Goal: Task Accomplishment & Management: Use online tool/utility

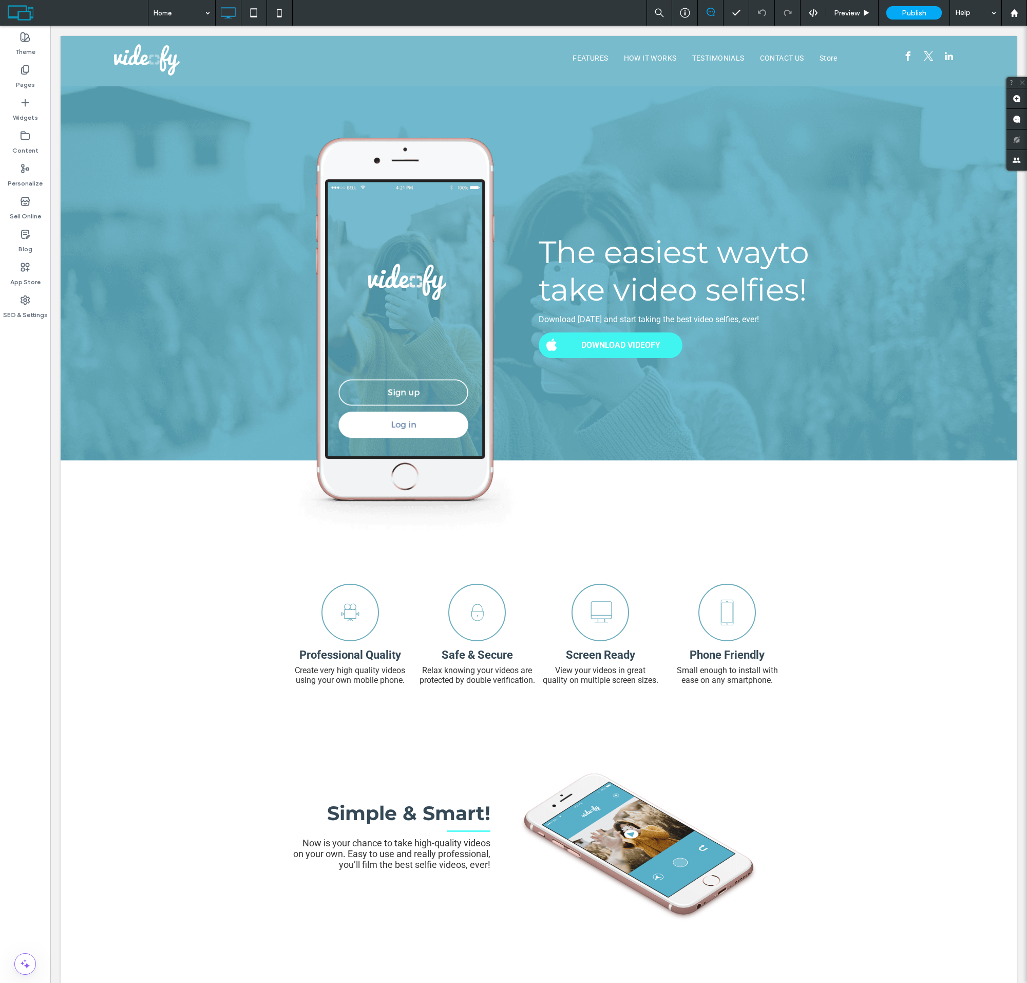
click at [25, 209] on label "Sell Online" at bounding box center [25, 213] width 31 height 14
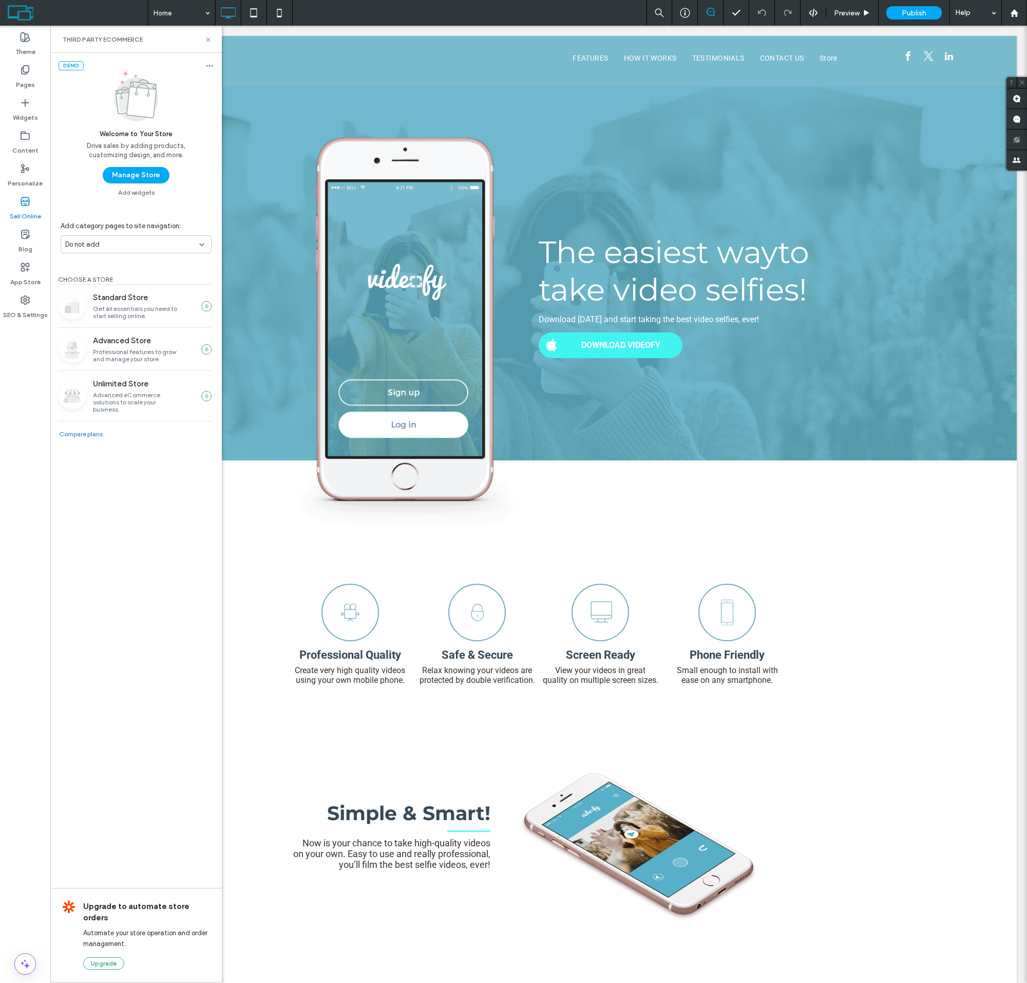
click at [136, 175] on button "Manage Store" at bounding box center [136, 175] width 67 height 16
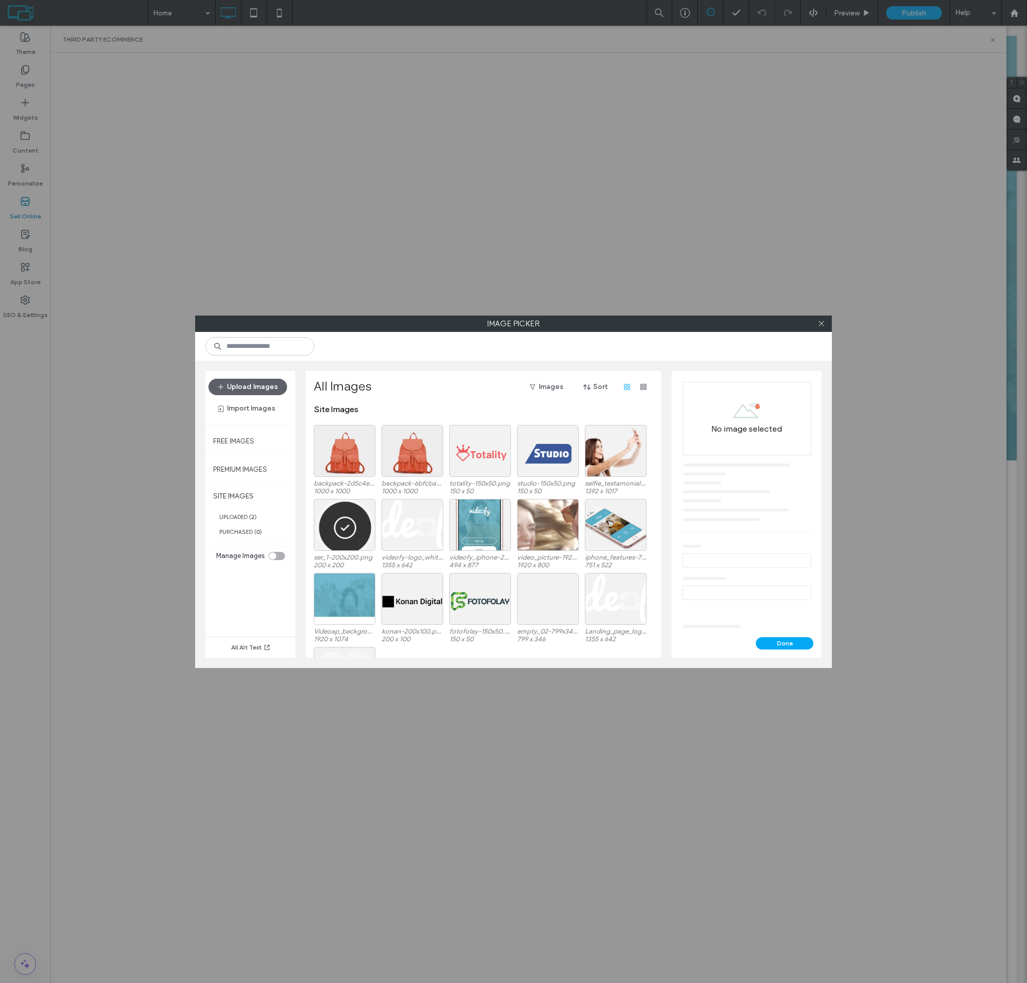
click at [345, 459] on div at bounding box center [345, 451] width 62 height 52
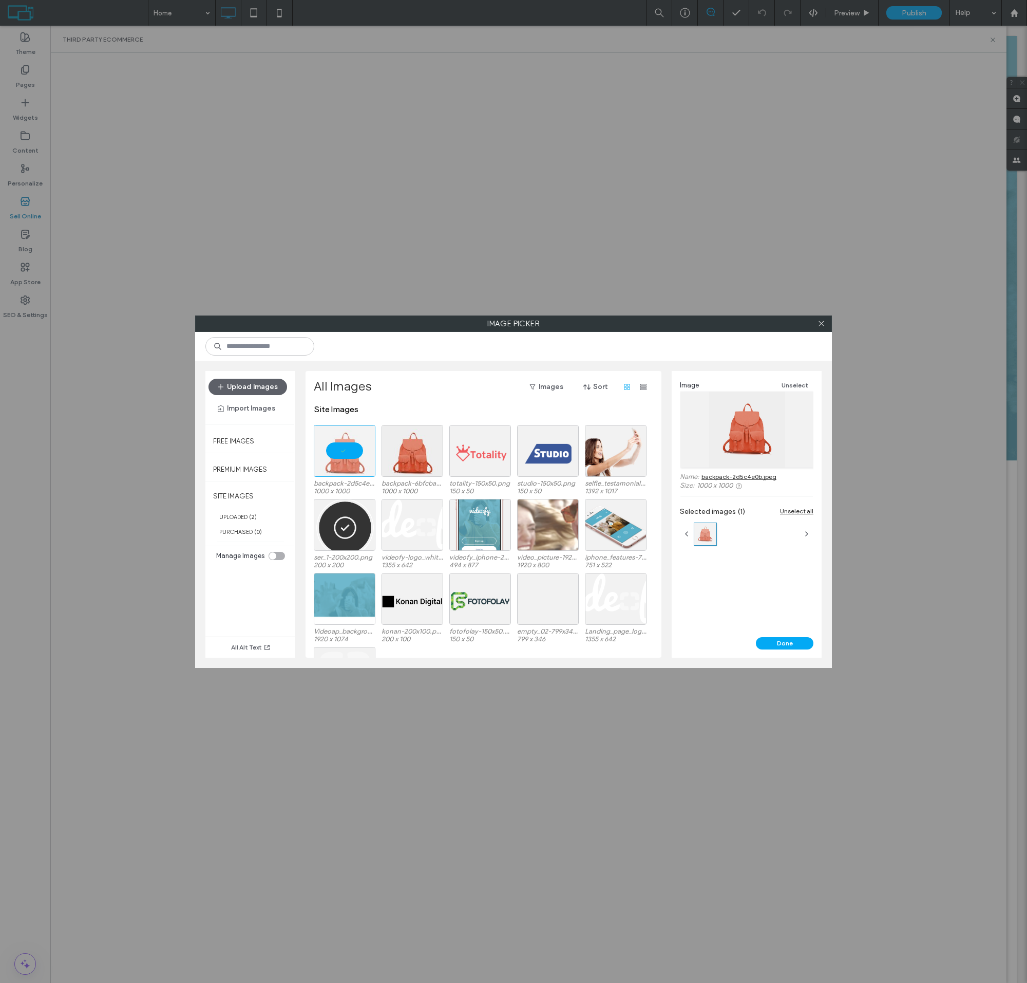
click at [785, 643] on button "Done" at bounding box center [785, 643] width 58 height 12
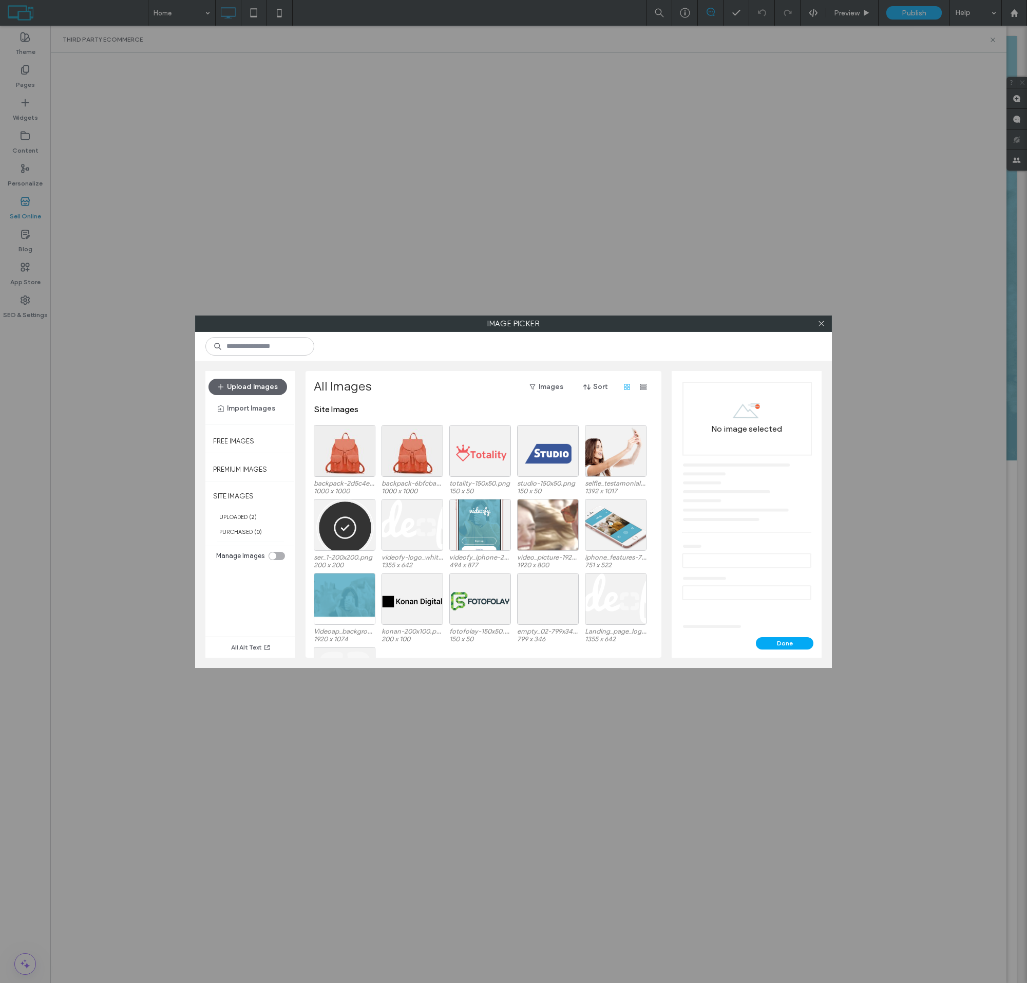
click at [345, 459] on div at bounding box center [345, 451] width 62 height 52
click at [785, 643] on button "Done" at bounding box center [785, 643] width 58 height 12
click at [345, 459] on div "Select" at bounding box center [345, 451] width 62 height 52
click at [785, 643] on button "Done" at bounding box center [785, 643] width 58 height 12
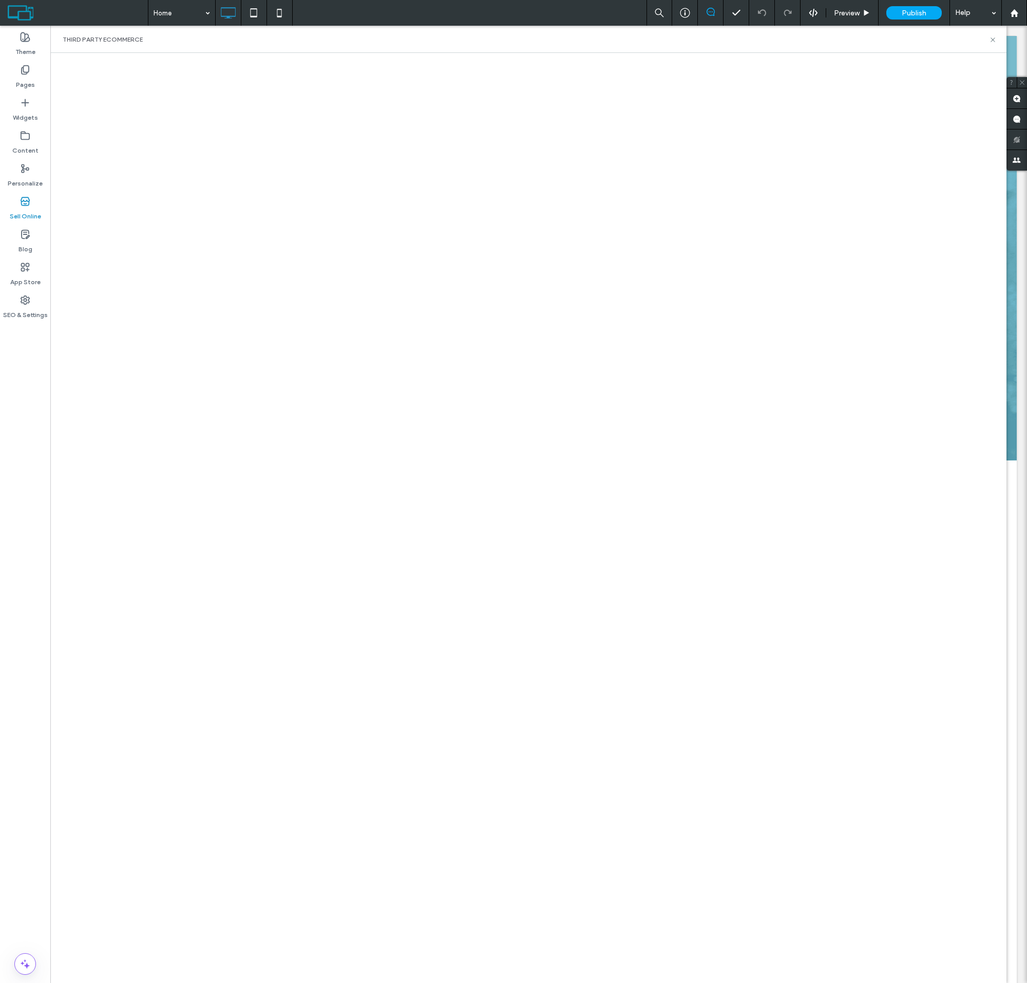
click at [925, 0] on html ".wqwq-1{fill:#231f20;} .cls-1q, .cls-2q { fill-rule: evenodd; } .cls-2q { fill:…" at bounding box center [513, 491] width 1027 height 983
